Goal: Task Accomplishment & Management: Complete application form

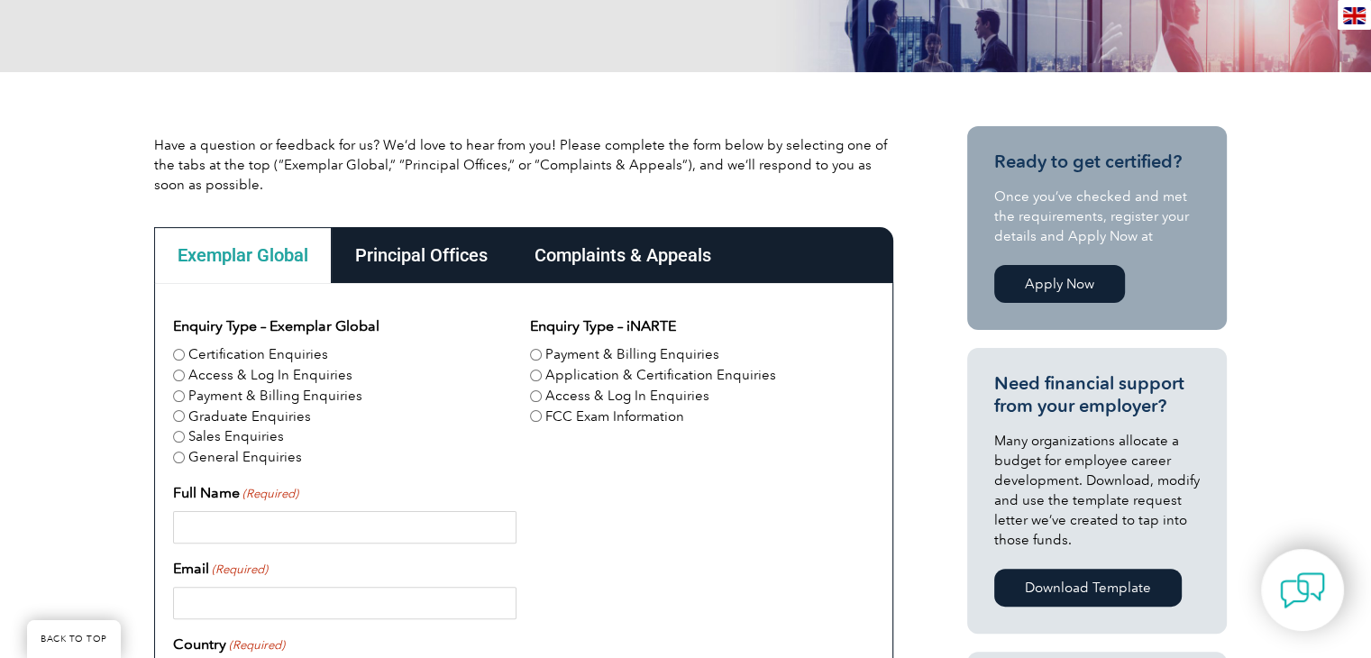
scroll to position [541, 0]
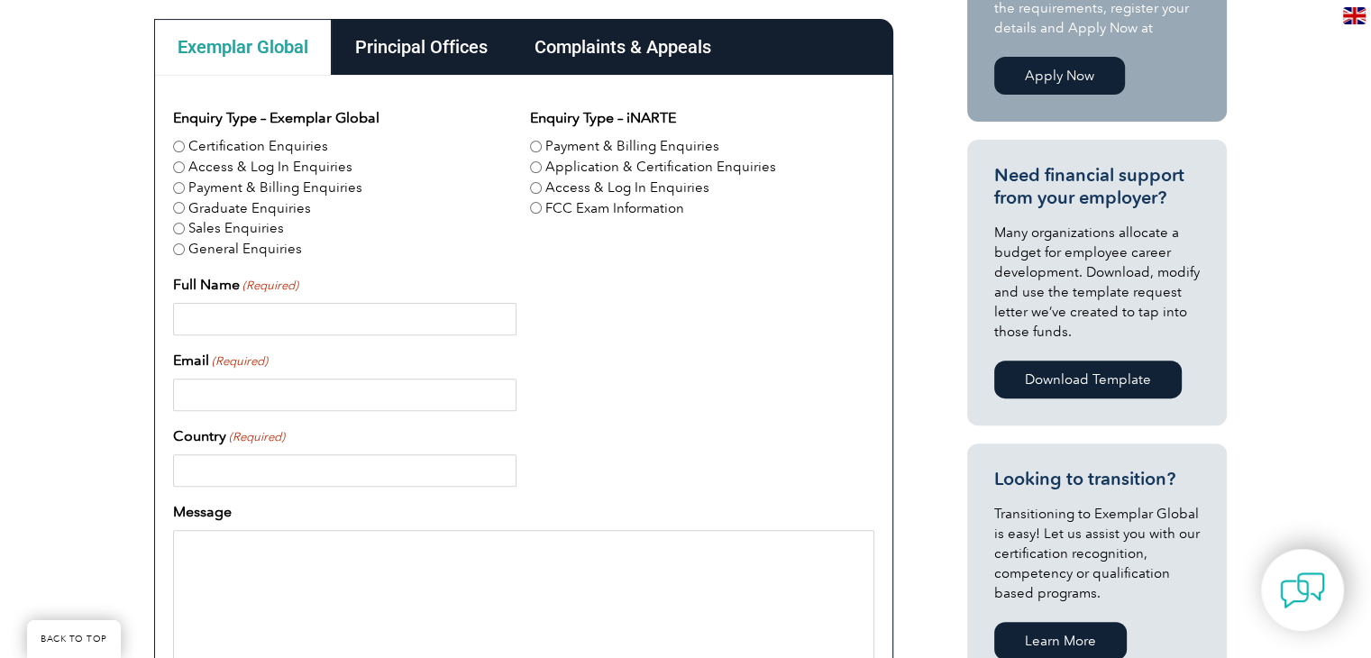
click at [230, 329] on input "Full Name (Required)" at bounding box center [345, 319] width 344 height 32
click at [222, 253] on label "General Enquiries" at bounding box center [245, 249] width 114 height 21
click at [185, 253] on input "General Enquiries" at bounding box center [179, 249] width 12 height 12
radio input "true"
click at [238, 320] on input "Full Name (Required)" at bounding box center [345, 319] width 344 height 32
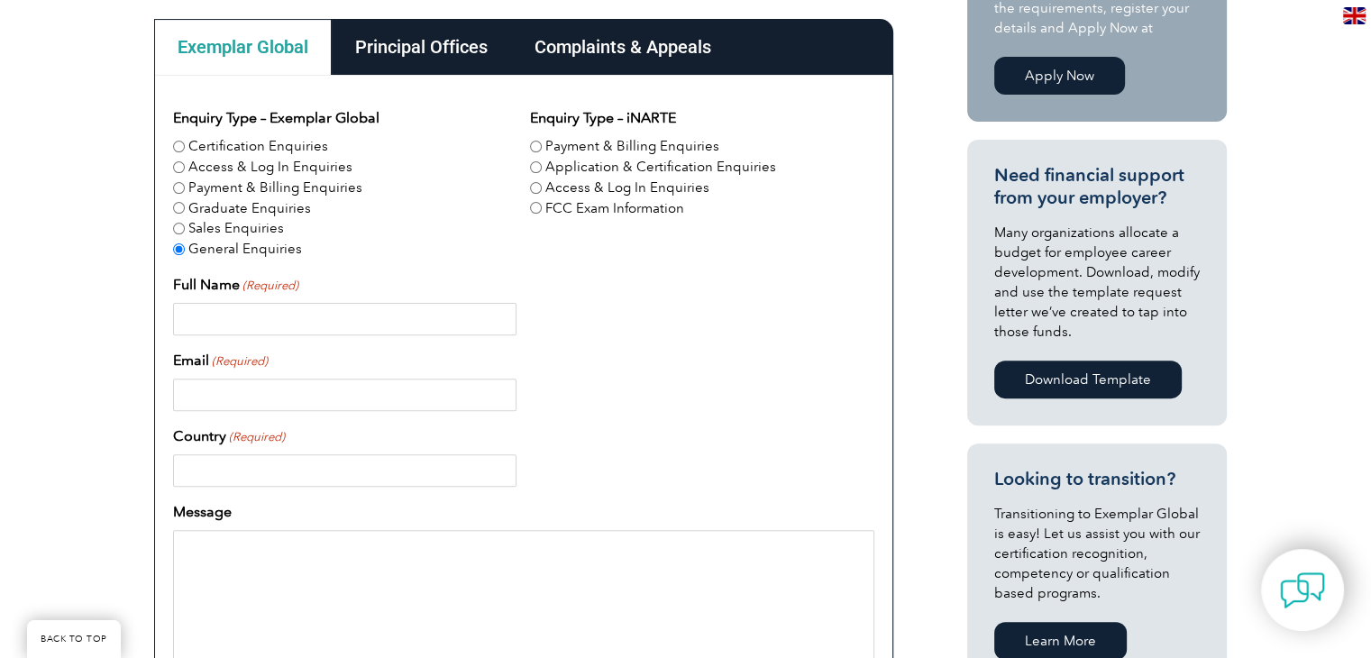
type input "[PERSON_NAME]"
type input "[PERSON_NAME][EMAIL_ADDRESS][DOMAIN_NAME]"
type input "[GEOGRAPHIC_DATA]"
type input "3024507099"
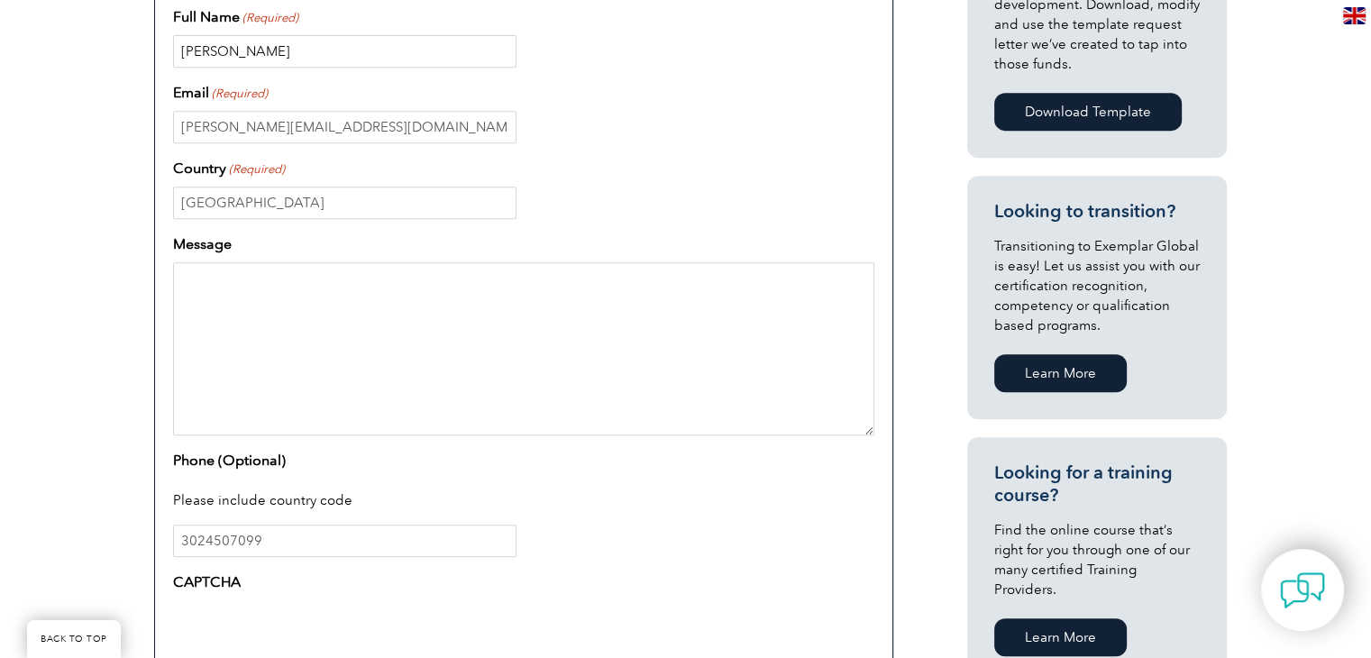
scroll to position [811, 0]
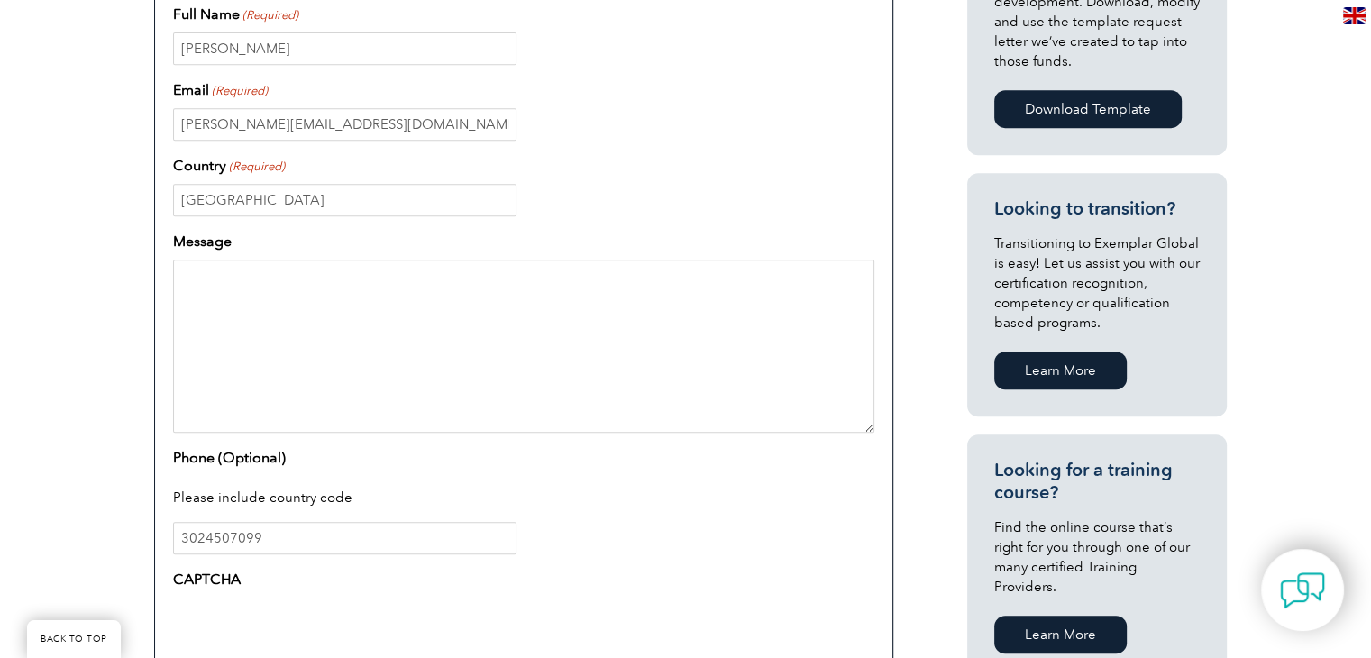
click at [325, 367] on textarea "Message" at bounding box center [523, 346] width 701 height 173
paste textarea "Hello there! When funds are limited, how can businesses still execute a success…"
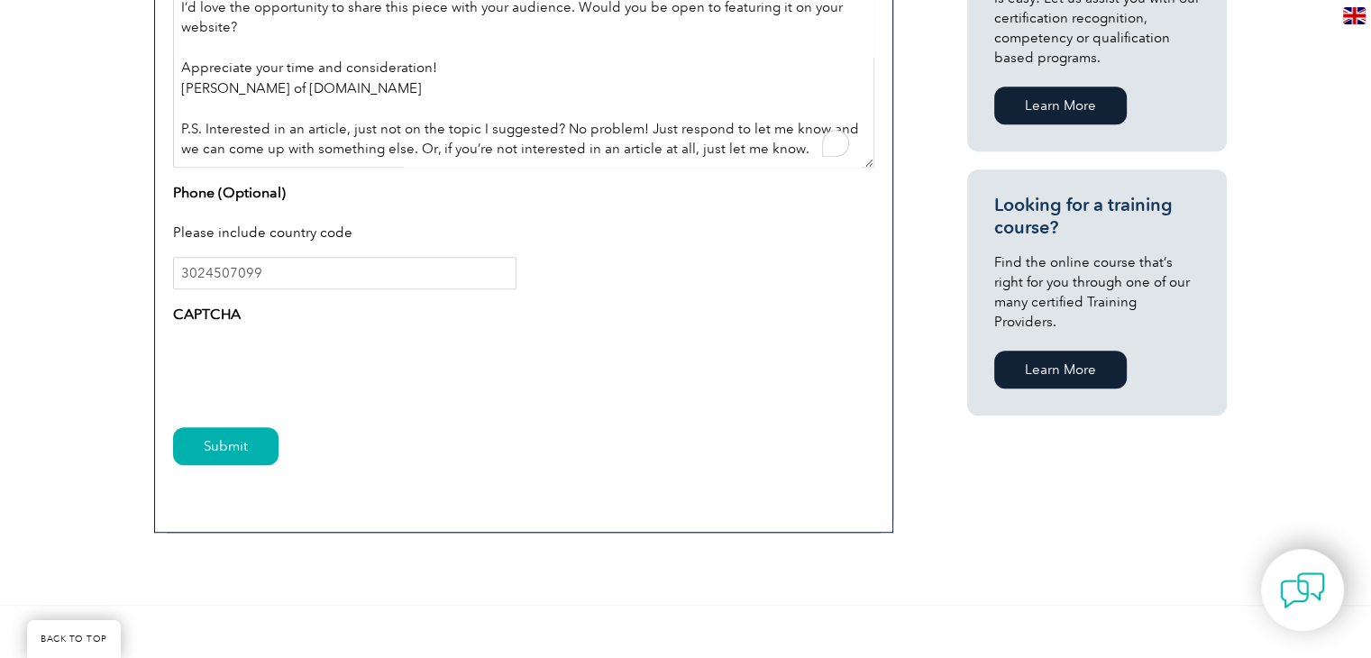
scroll to position [1082, 0]
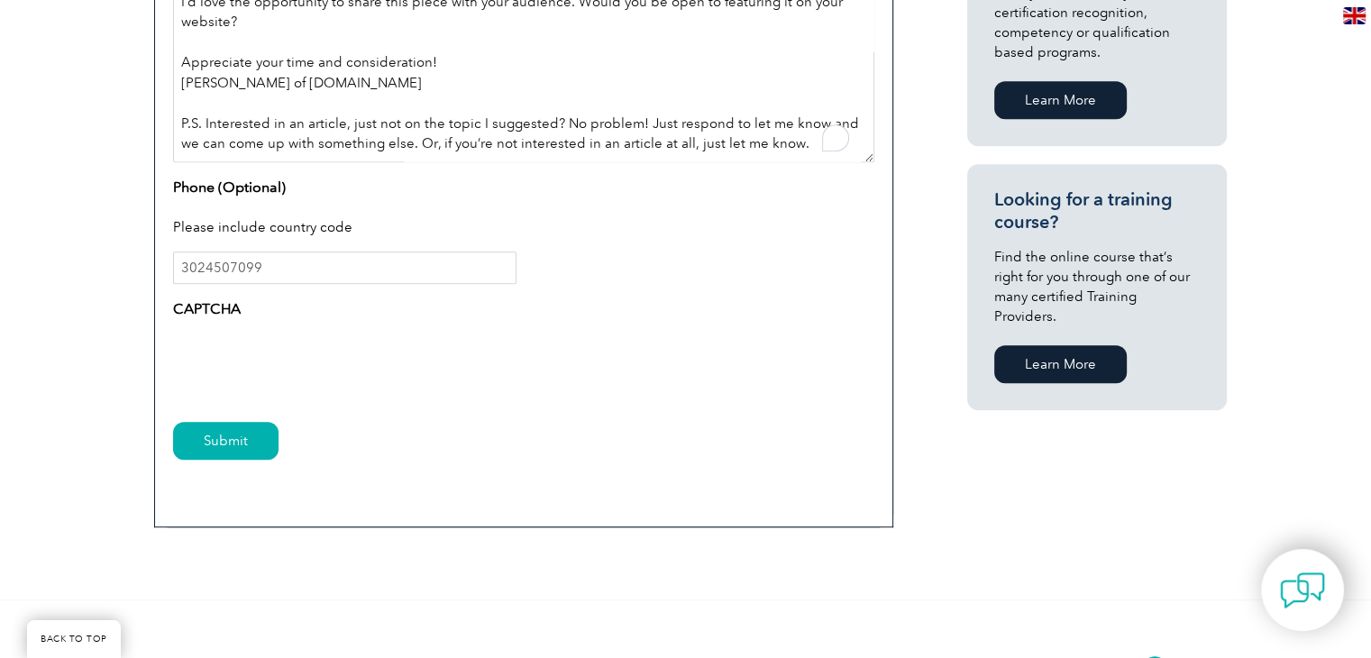
type textarea "Hello there! When funds are limited, how can businesses still execute a success…"
click at [226, 441] on input "Submit" at bounding box center [225, 441] width 105 height 38
click at [226, 435] on input "Submit" at bounding box center [225, 441] width 105 height 38
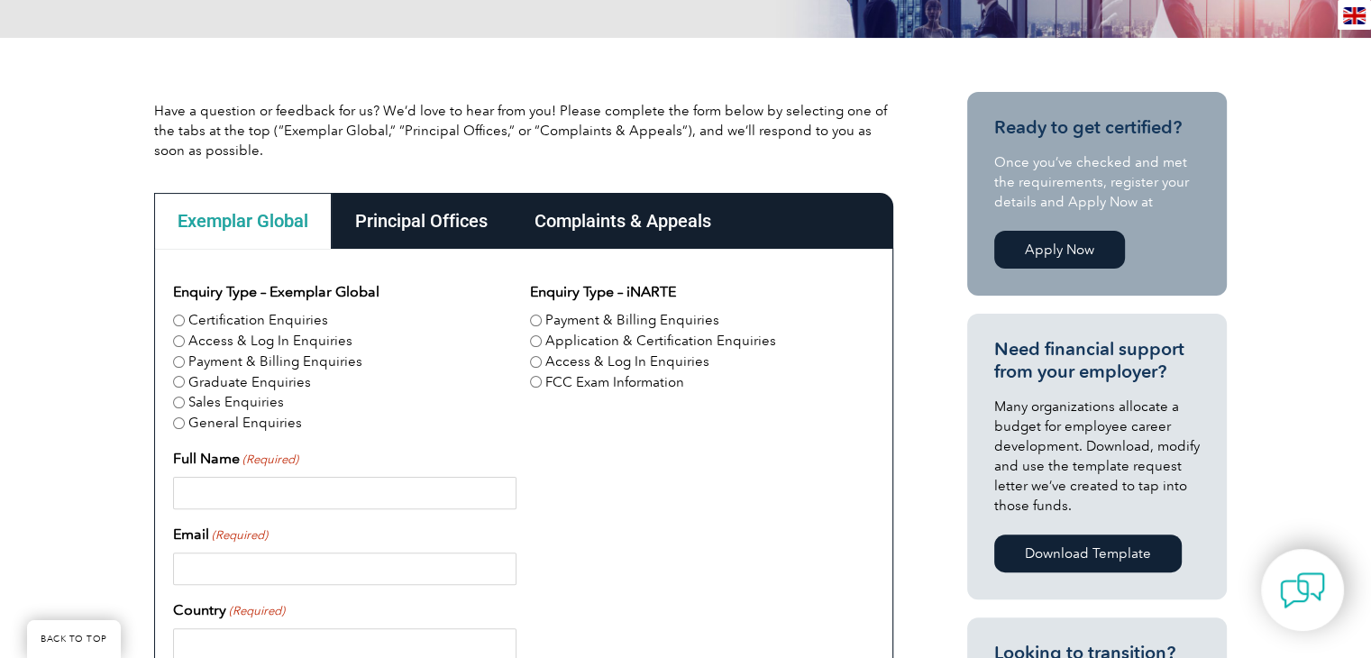
scroll to position [541, 0]
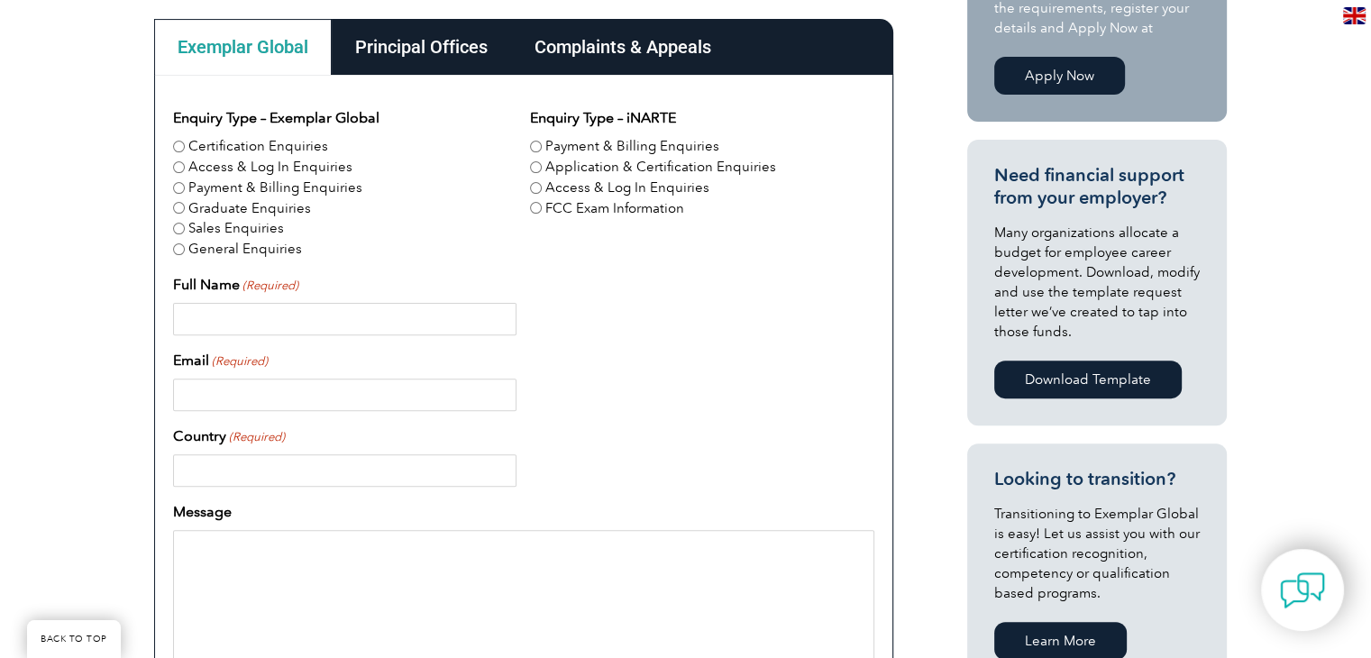
click at [238, 210] on label "Graduate Enquiries" at bounding box center [249, 208] width 123 height 21
click at [185, 210] on input "Graduate Enquiries" at bounding box center [179, 208] width 12 height 12
radio input "true"
drag, startPoint x: 226, startPoint y: 253, endPoint x: 230, endPoint y: 243, distance: 11.4
click at [227, 253] on label "General Enquiries" at bounding box center [245, 249] width 114 height 21
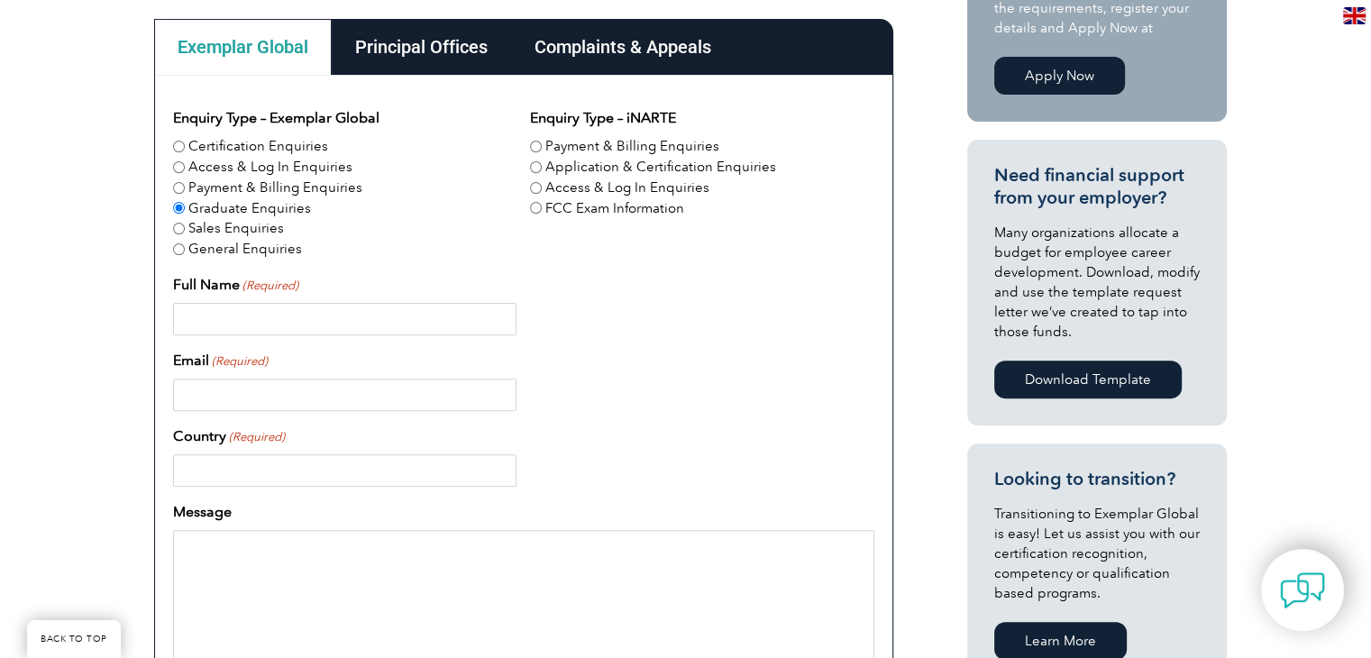
click at [185, 253] on input "General Enquiries" at bounding box center [179, 249] width 12 height 12
radio input "true"
click at [209, 329] on input "Full Name (Required)" at bounding box center [345, 319] width 344 height 32
type input "[PERSON_NAME]"
type input "[PERSON_NAME][EMAIL_ADDRESS][DOMAIN_NAME]"
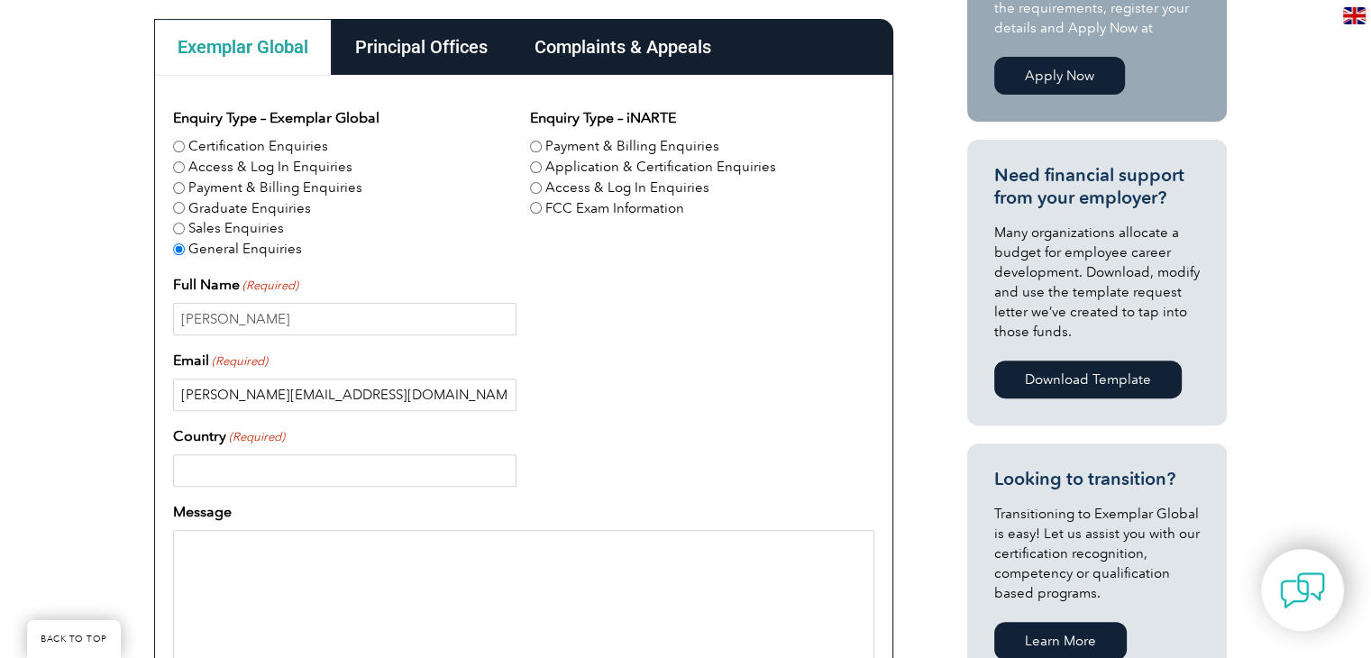
type input "[GEOGRAPHIC_DATA]"
type input "3024507099"
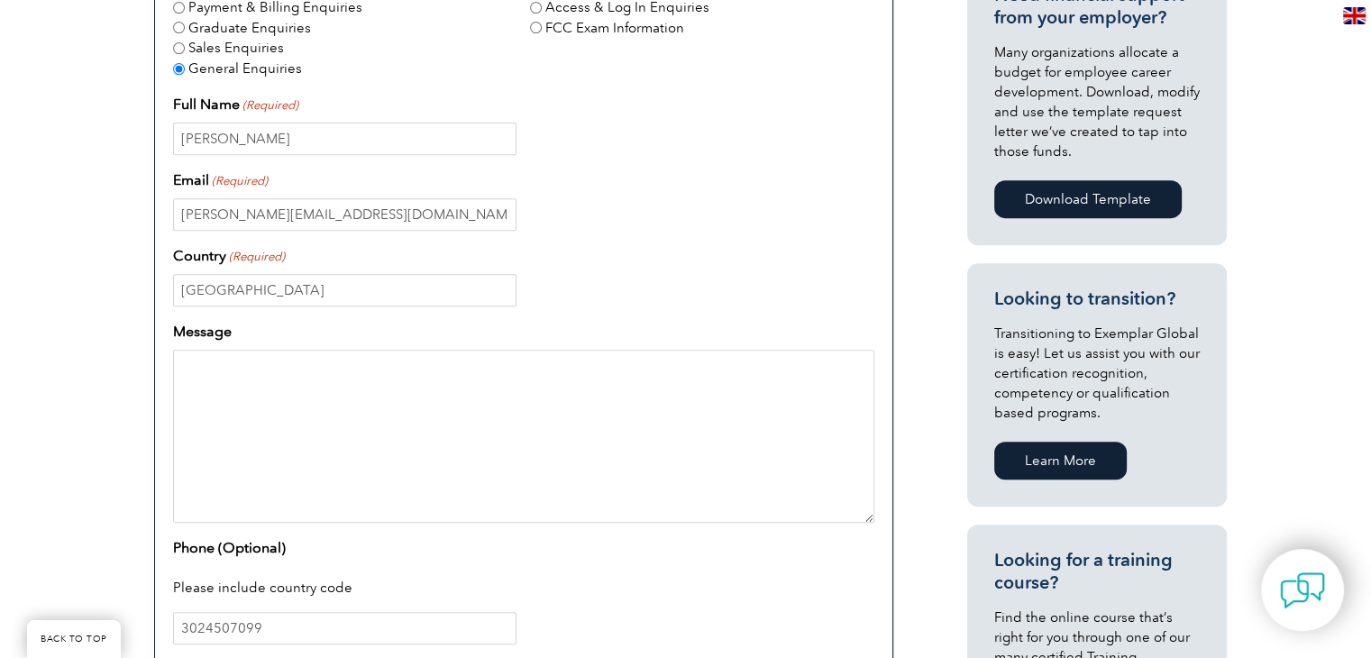
click at [307, 451] on textarea "Message" at bounding box center [523, 436] width 701 height 173
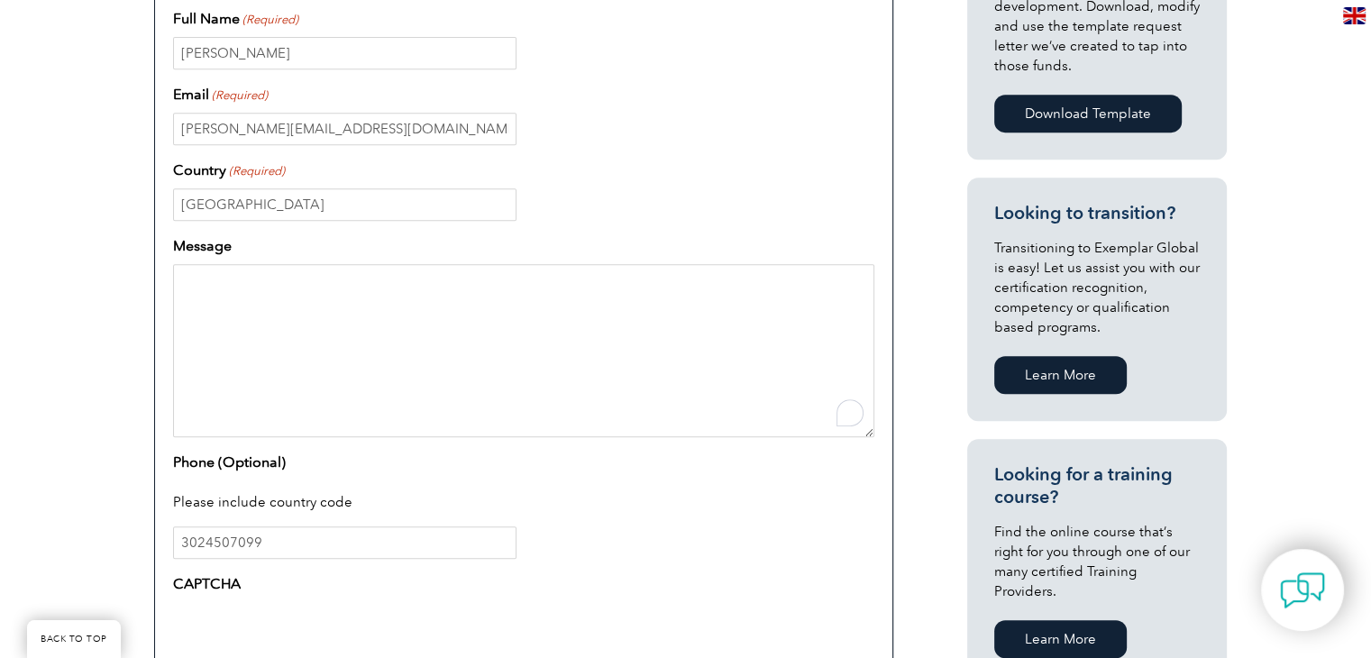
scroll to position [811, 0]
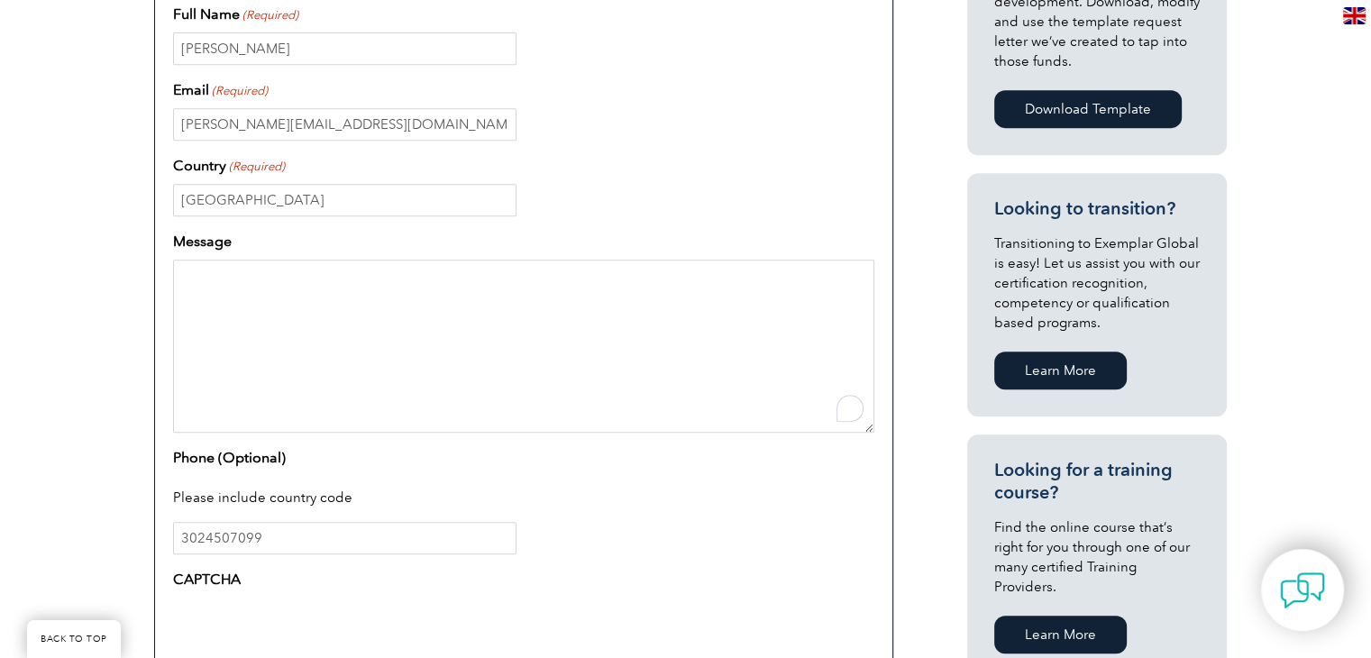
paste textarea "Hello there! When funds are limited, how can businesses still execute a success…"
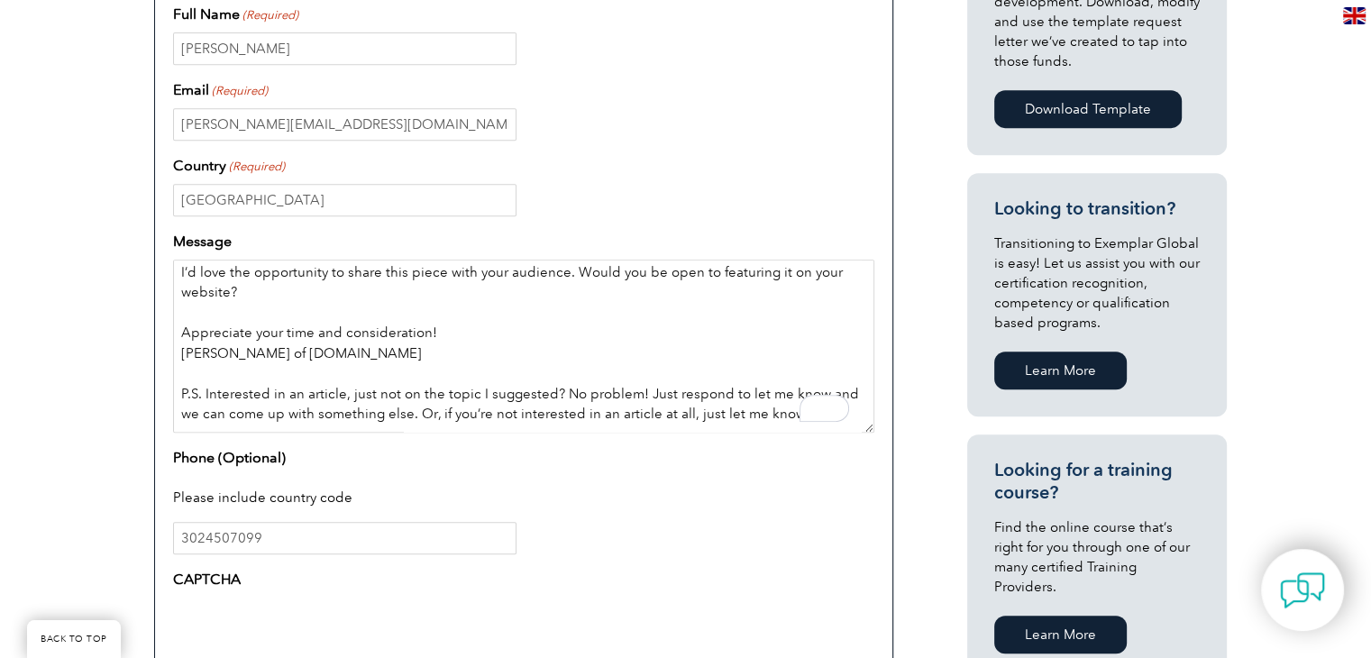
scroll to position [902, 0]
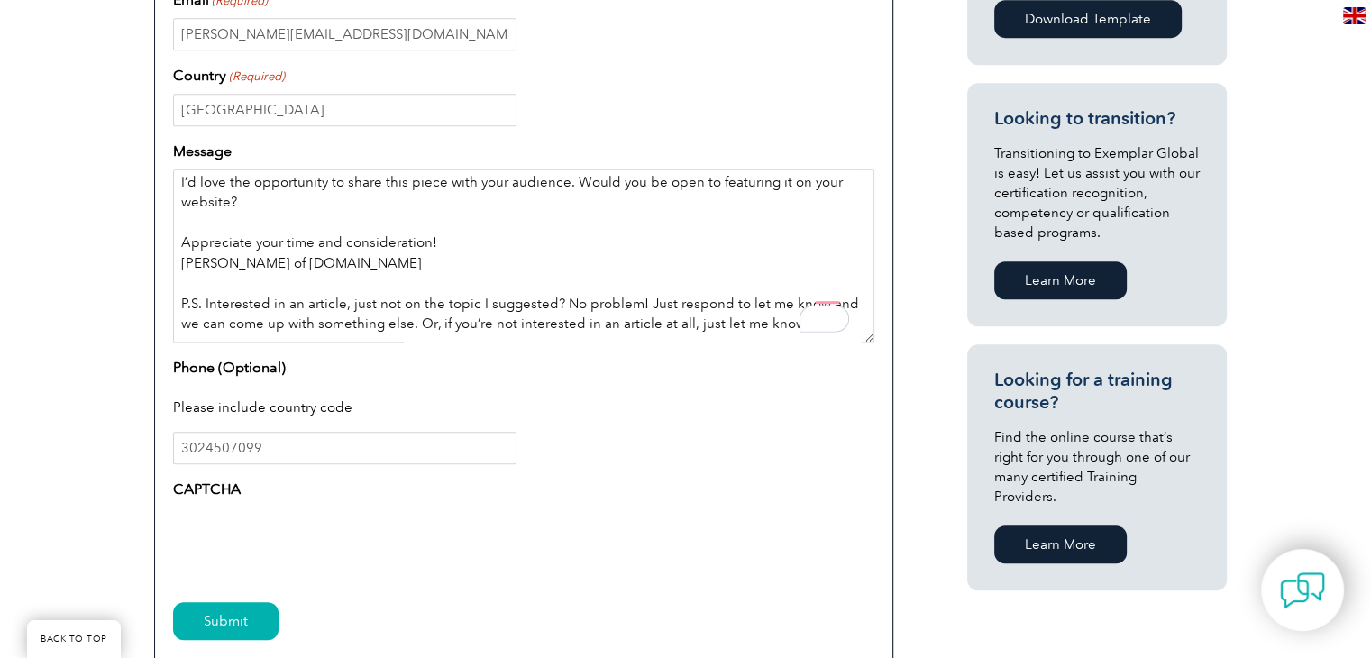
type textarea "Hello there! When funds are limited, how can businesses still execute a success…"
click at [212, 610] on input "Submit" at bounding box center [225, 621] width 105 height 38
click at [214, 615] on input "Submit" at bounding box center [225, 621] width 105 height 38
click at [221, 617] on input "Submit" at bounding box center [225, 621] width 105 height 38
click at [223, 619] on input "Submit" at bounding box center [225, 621] width 105 height 38
